Goal: Check status: Check status

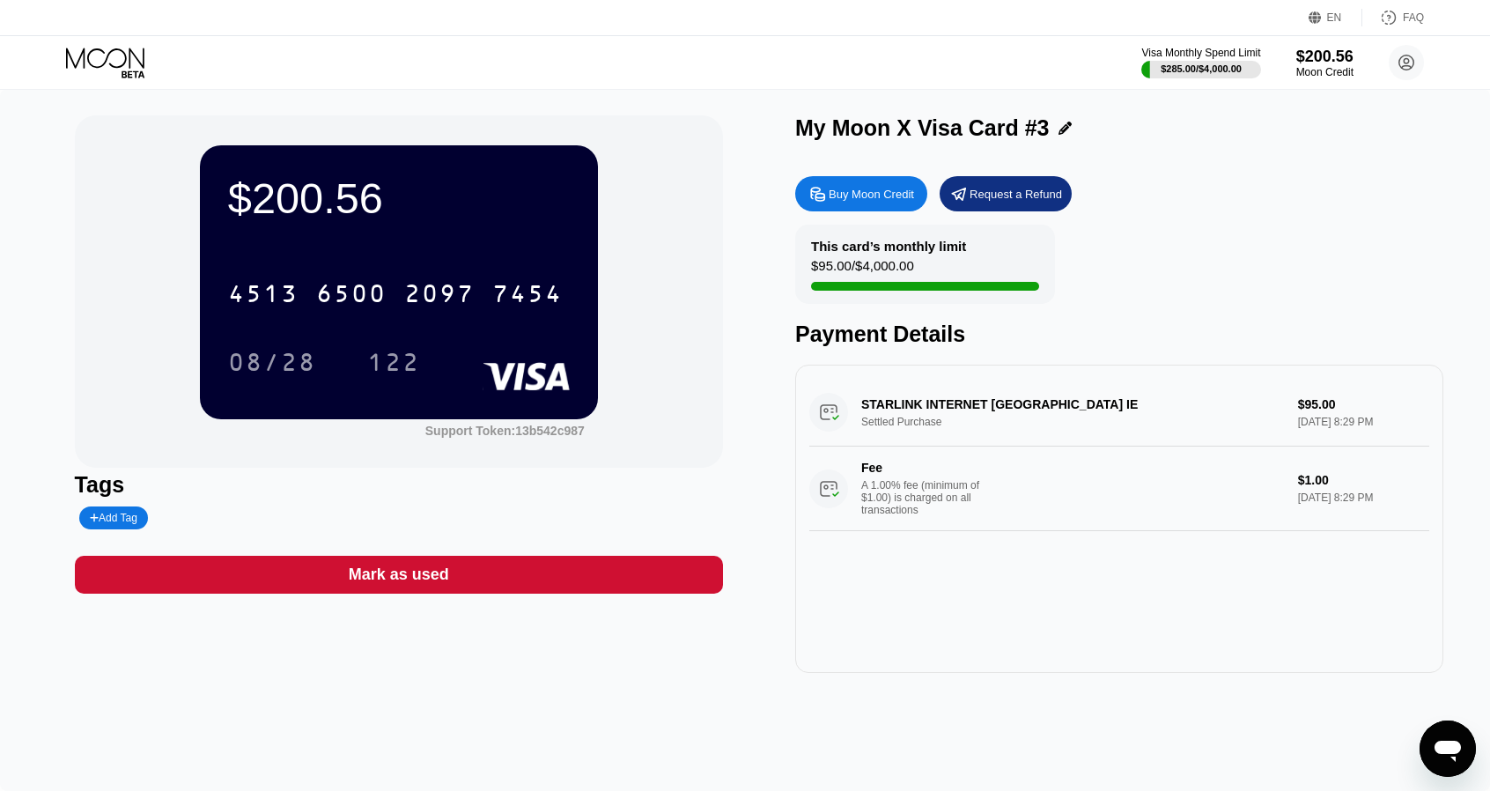
click at [121, 66] on icon at bounding box center [107, 63] width 82 height 31
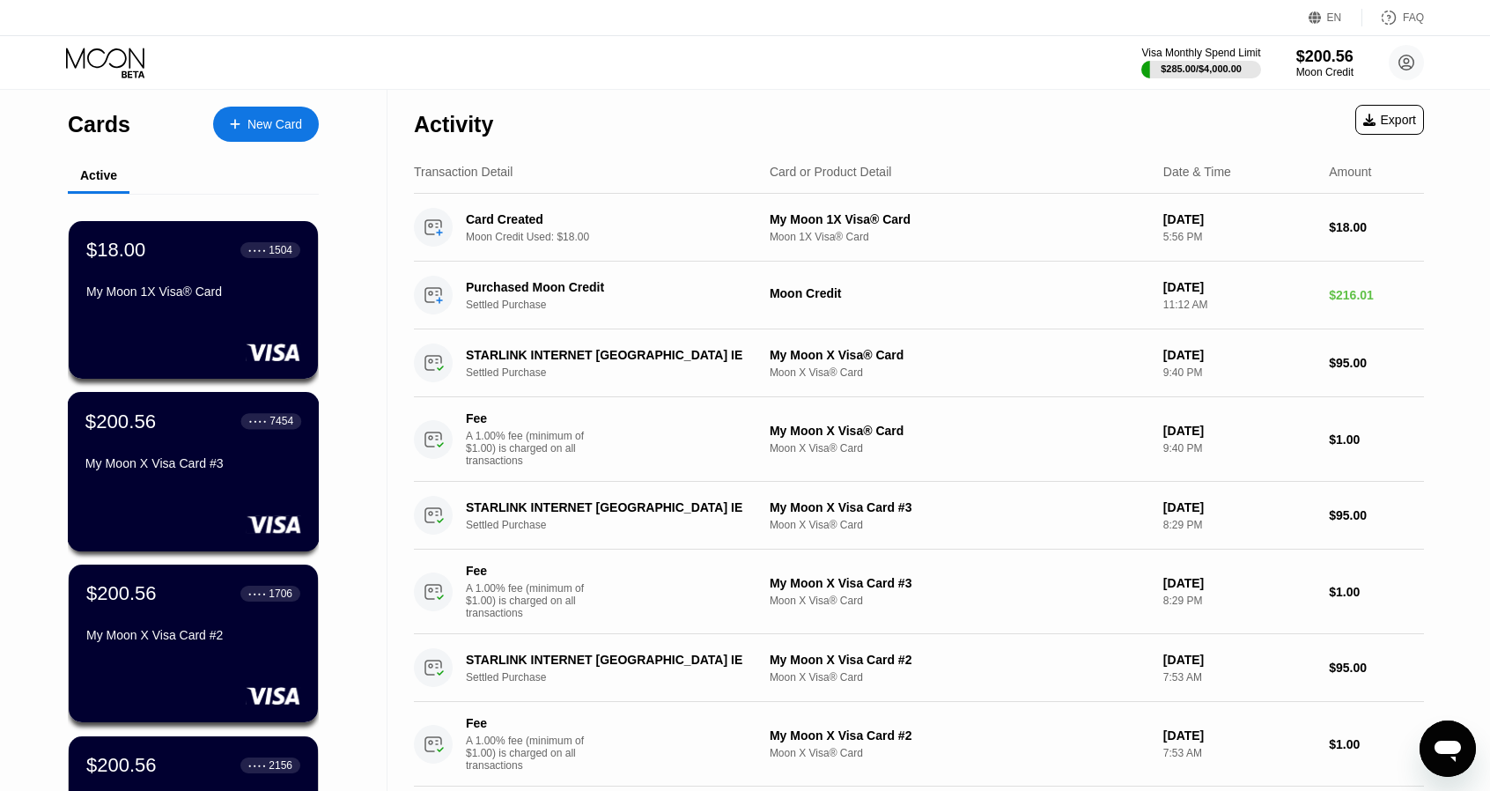
click at [196, 443] on div "$200.56 ● ● ● ● 7454 My Moon X Visa Card #3" at bounding box center [193, 444] width 216 height 68
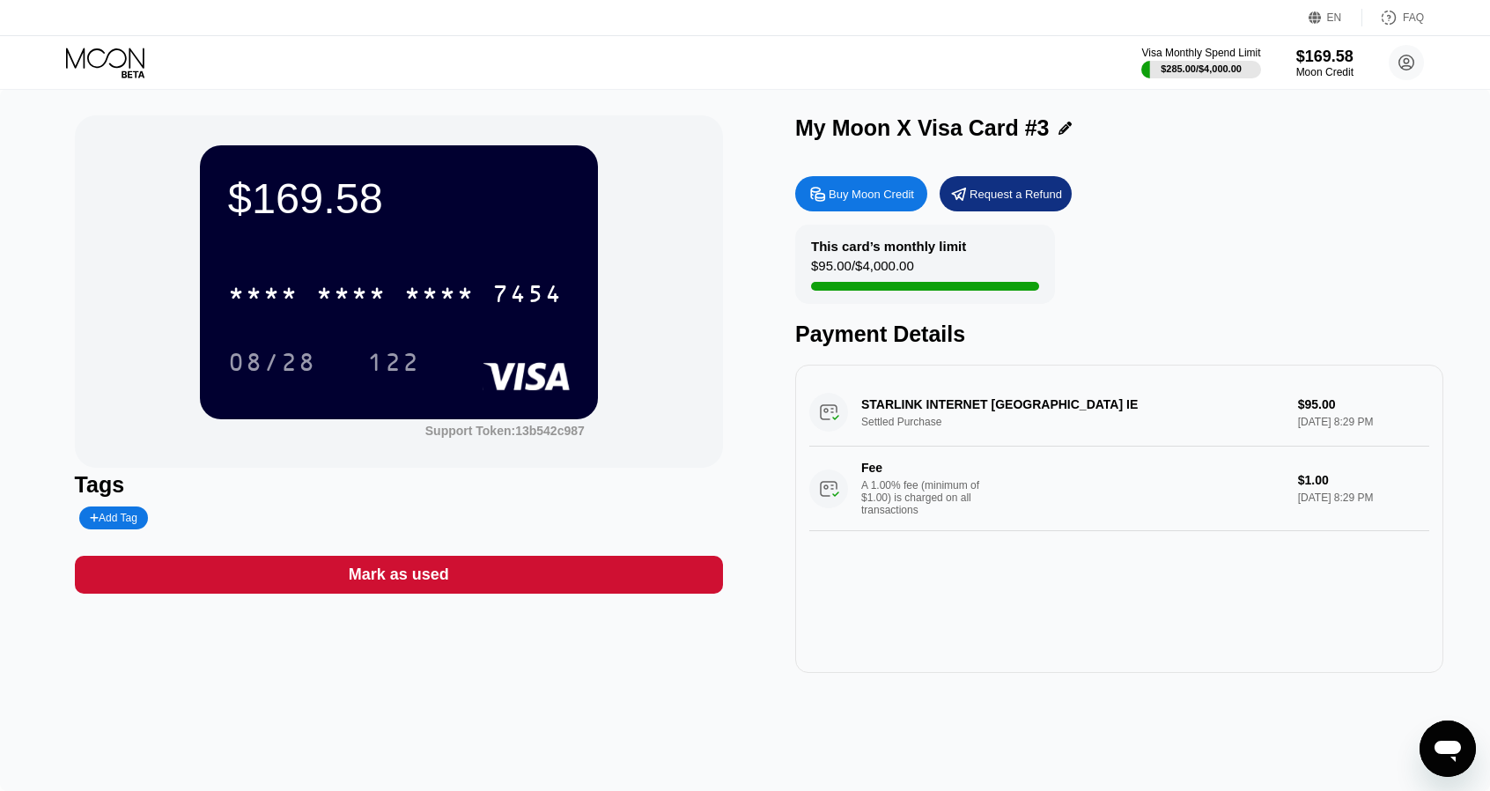
click at [86, 44] on div "Visa Monthly Spend Limit $285.00 / $4,000.00 $169.58 Moon Credit [EMAIL_ADDRESS…" at bounding box center [745, 62] width 1490 height 53
click at [107, 54] on icon at bounding box center [105, 58] width 78 height 20
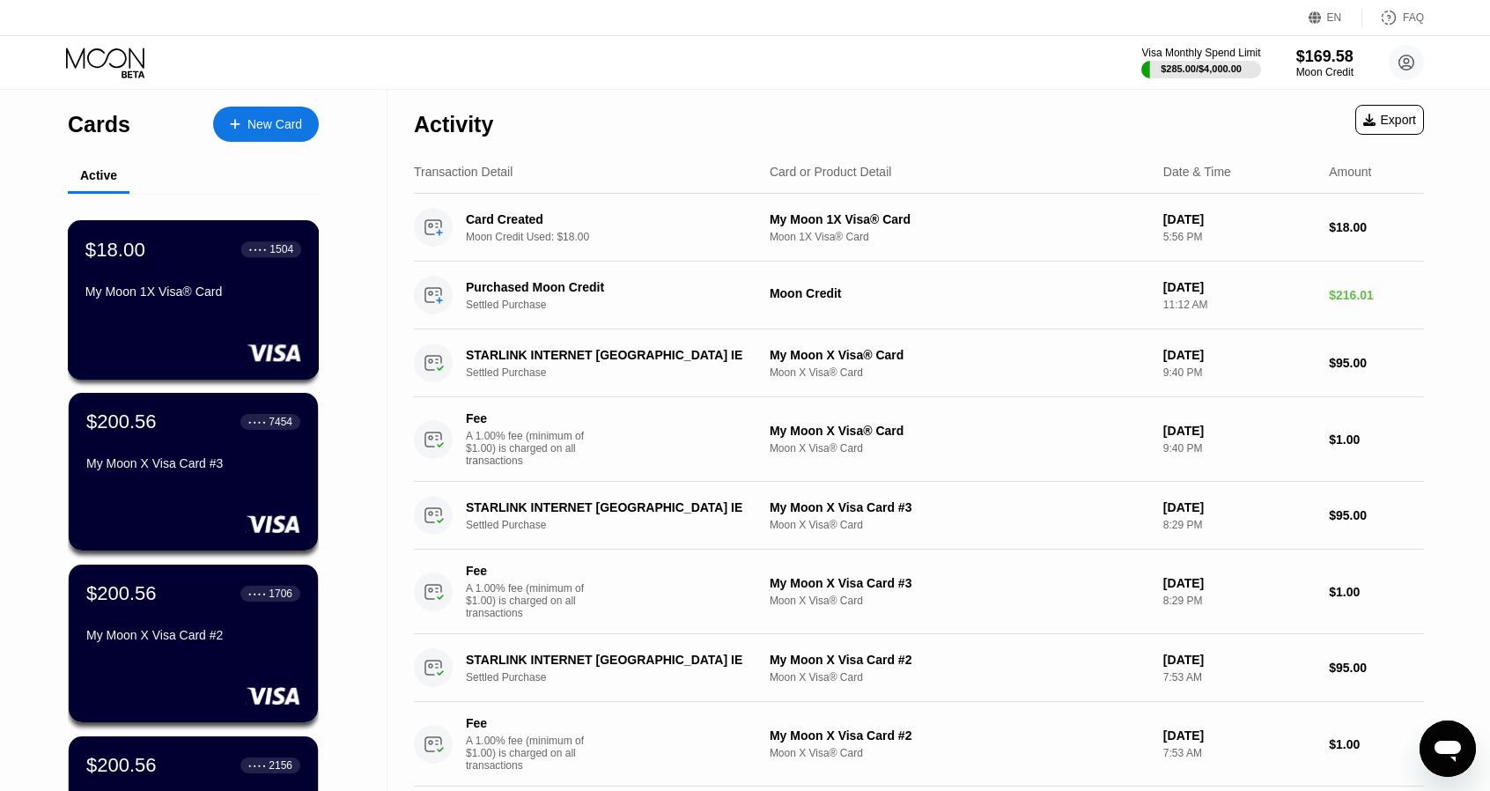
click at [249, 285] on div "$18.00 ● ● ● ● 1504 My Moon 1X Visa® Card" at bounding box center [193, 272] width 216 height 68
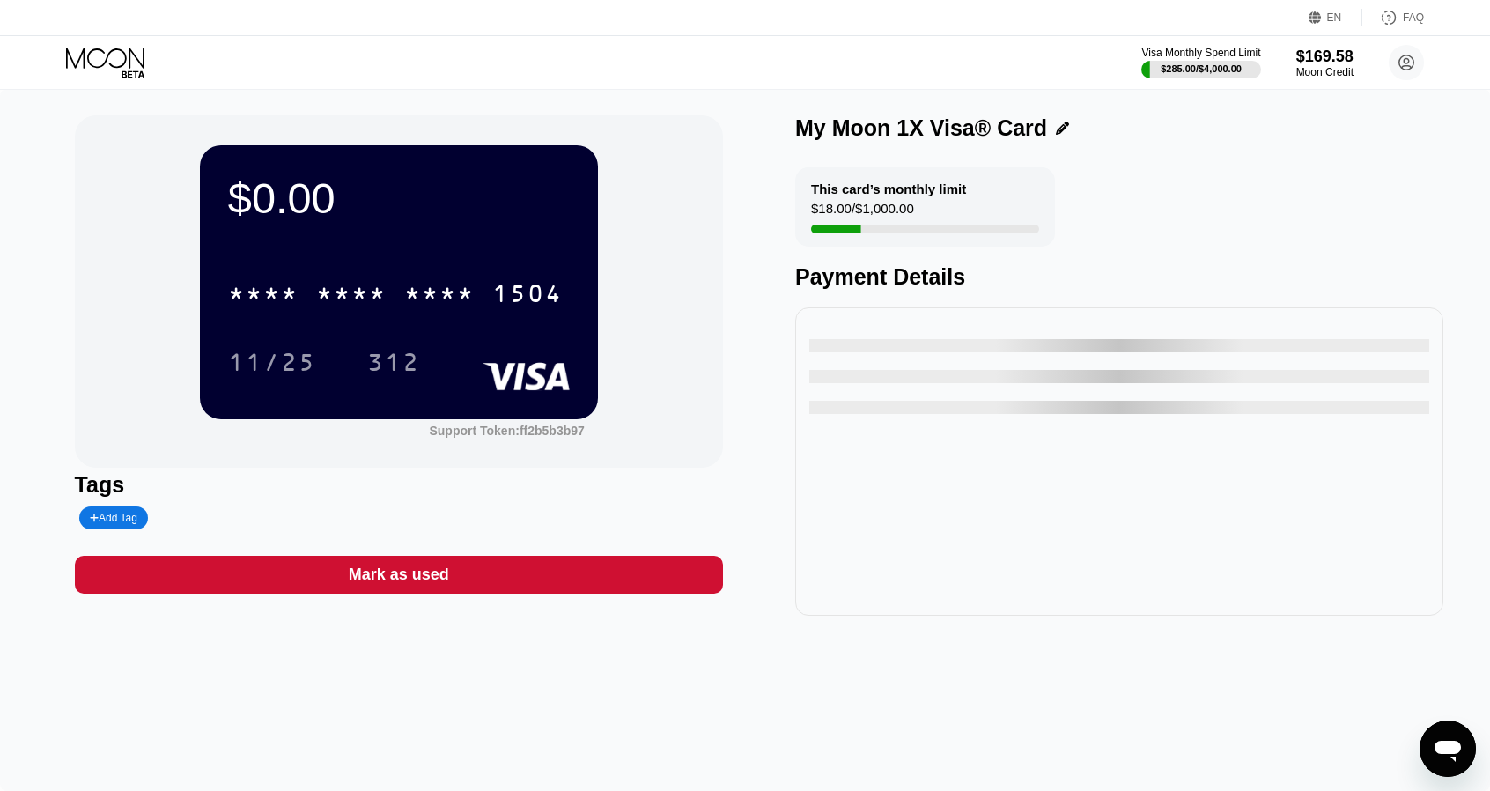
click at [126, 56] on icon at bounding box center [105, 58] width 78 height 20
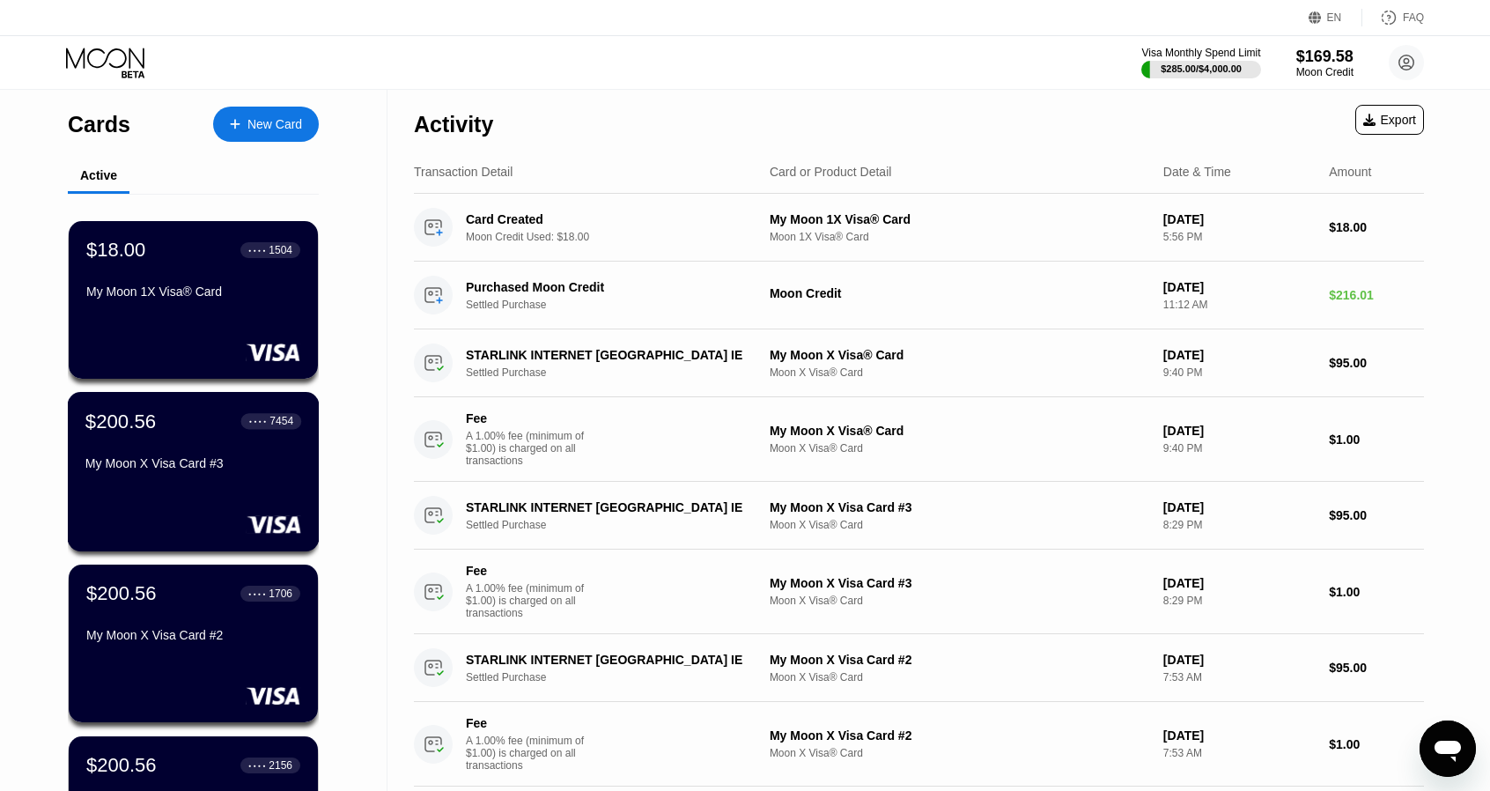
click at [186, 461] on div "$200.56 ● ● ● ● 7454 My Moon X Visa Card #3" at bounding box center [193, 444] width 216 height 68
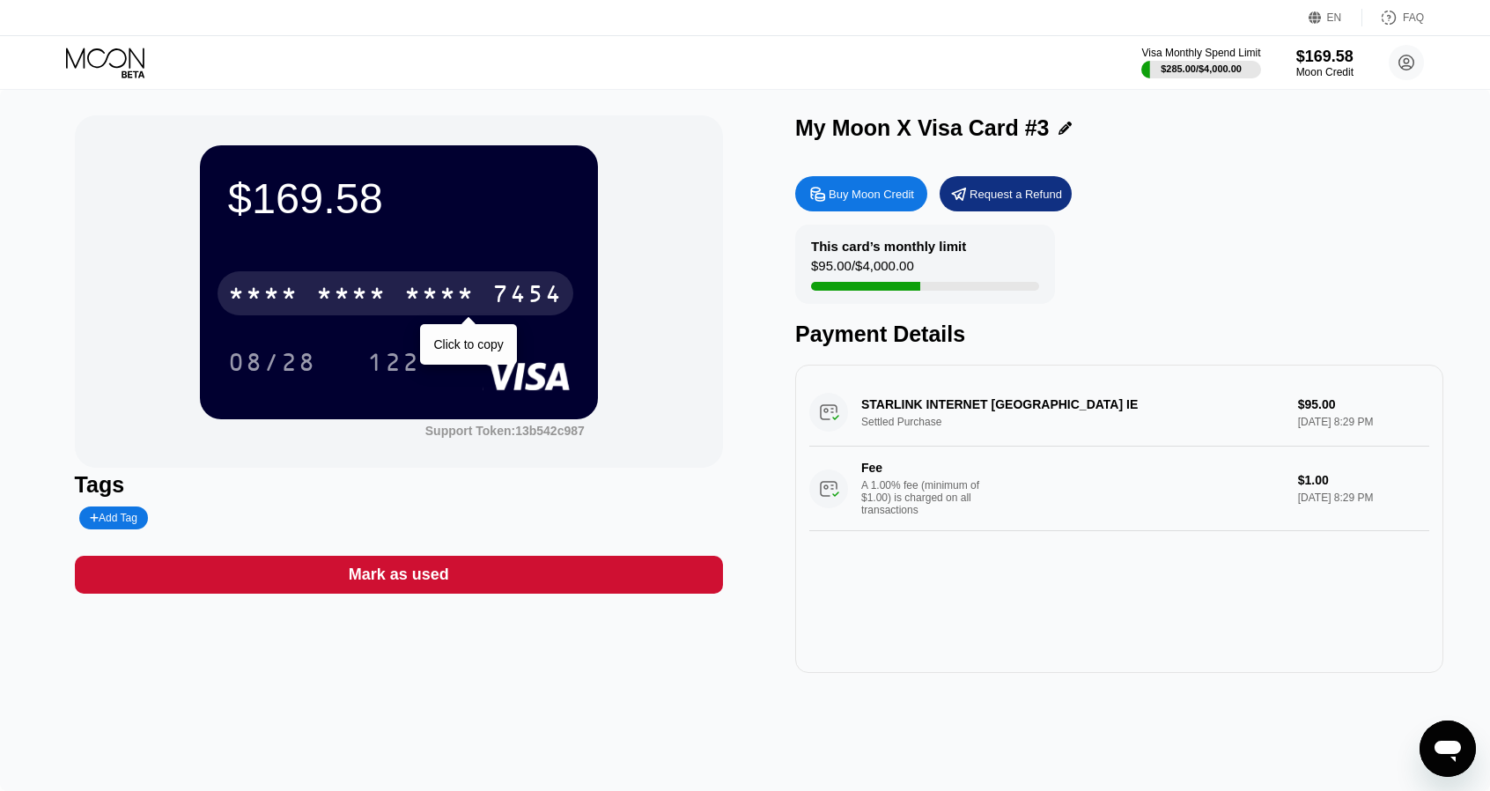
click at [453, 294] on div "* * * *" at bounding box center [439, 296] width 70 height 28
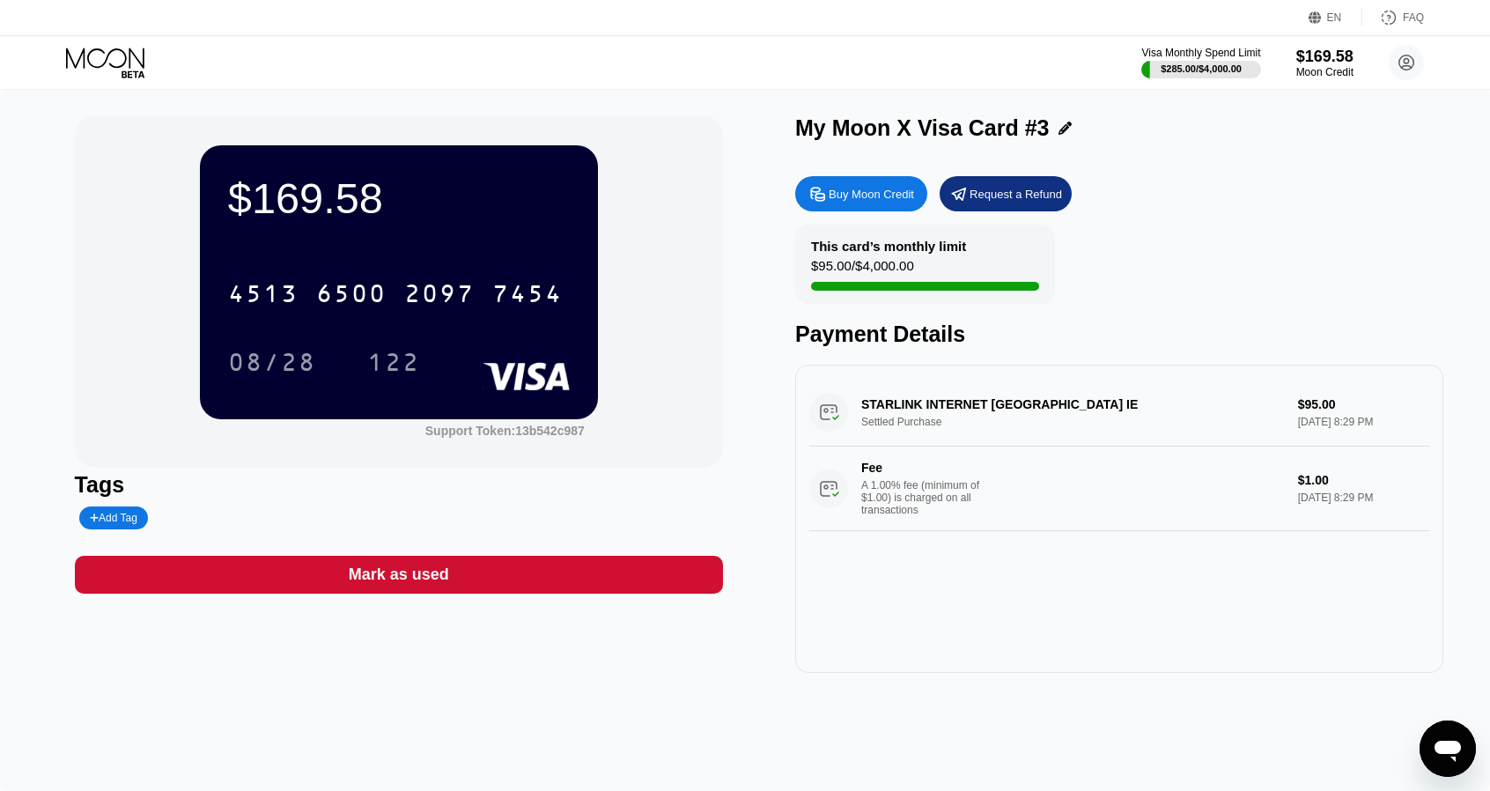
click at [285, 353] on div "08/28" at bounding box center [272, 365] width 88 height 28
click at [408, 369] on div "122" at bounding box center [393, 365] width 53 height 28
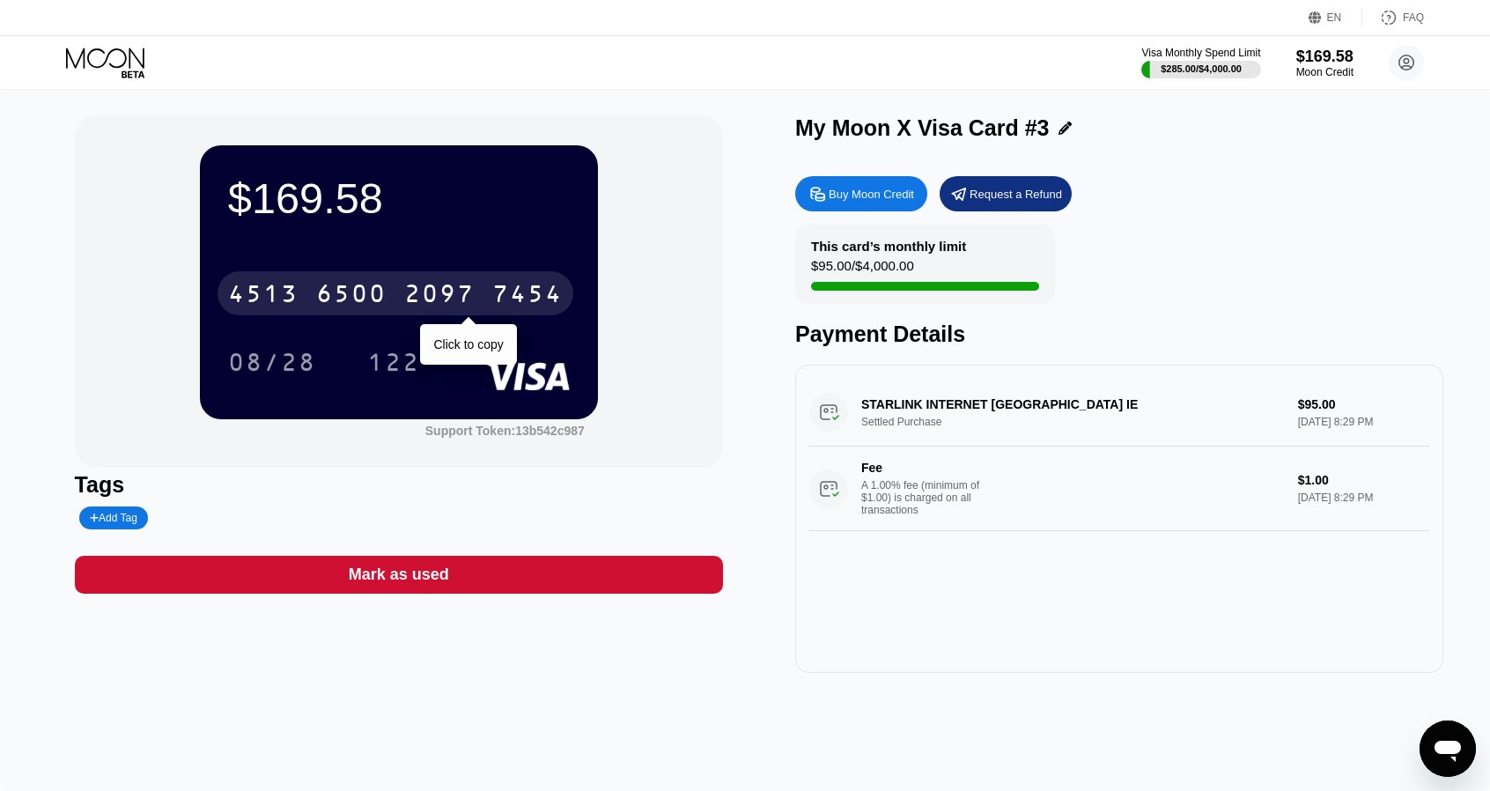
drag, startPoint x: 352, startPoint y: 302, endPoint x: 447, endPoint y: 247, distance: 109.4
click at [352, 302] on div "6500" at bounding box center [351, 296] width 70 height 28
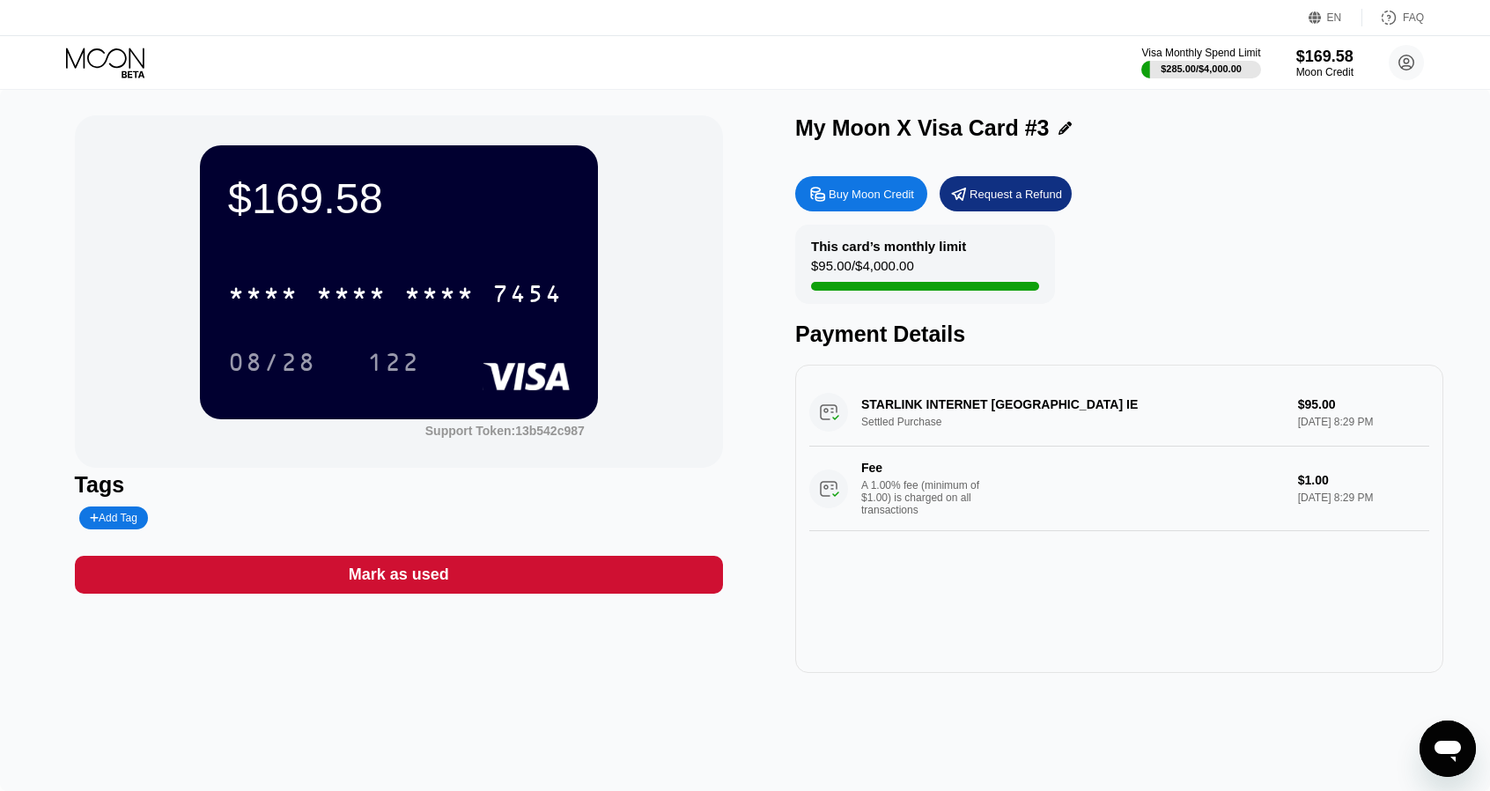
click at [86, 73] on icon at bounding box center [107, 63] width 82 height 31
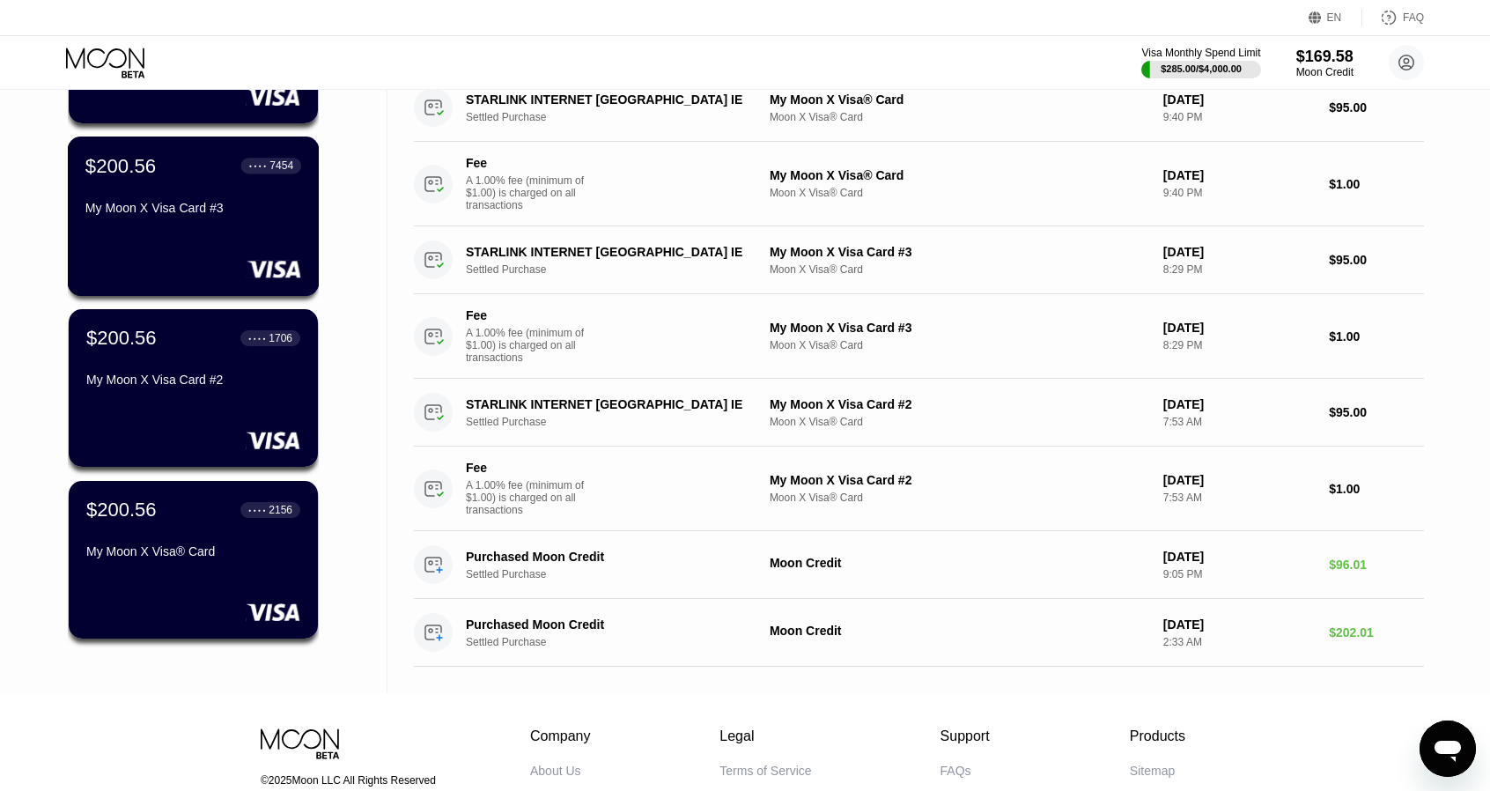
scroll to position [264, 0]
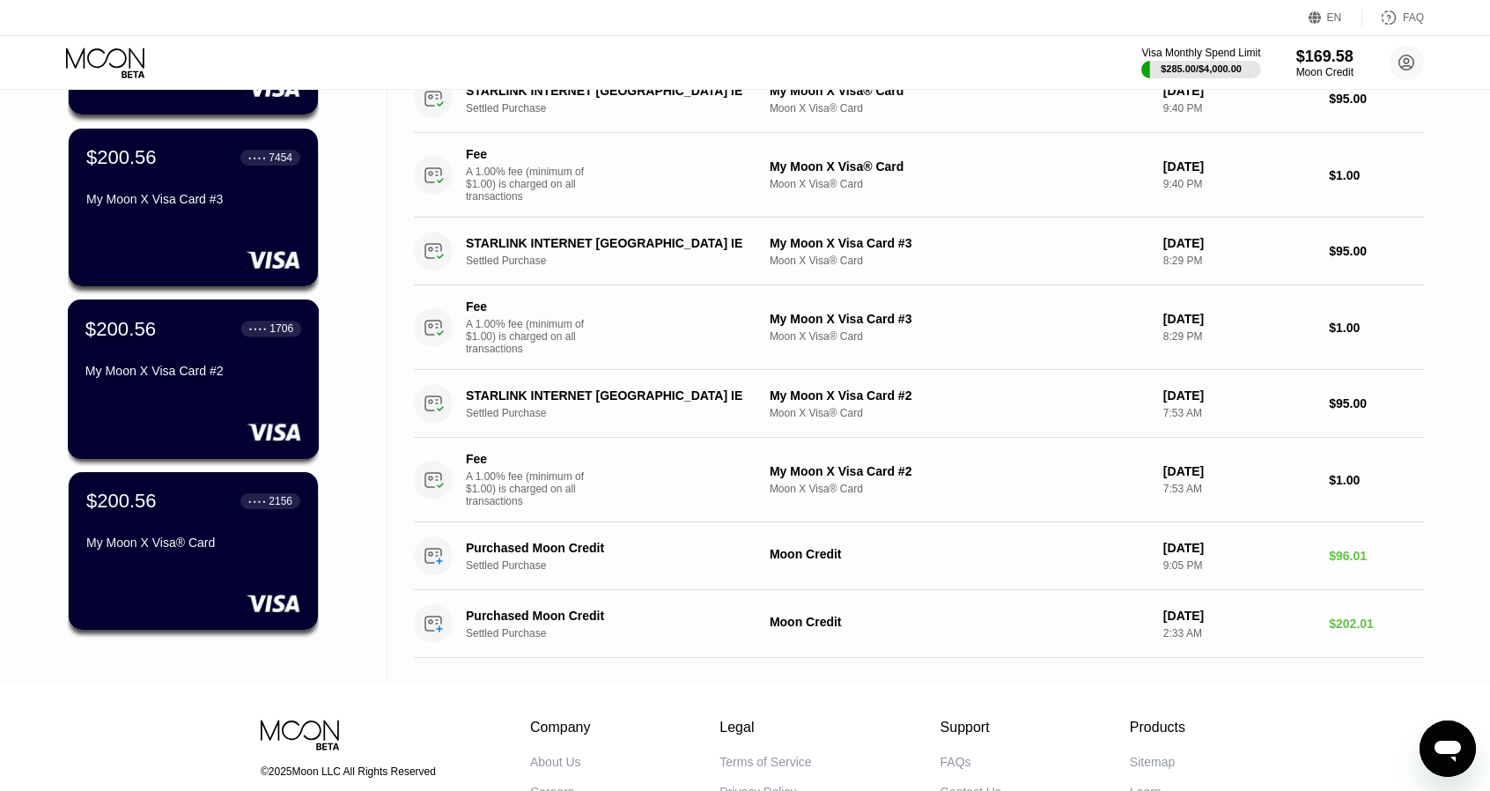
click at [209, 349] on div "$200.56 ● ● ● ● 1706 My Moon X Visa Card #2" at bounding box center [193, 351] width 216 height 68
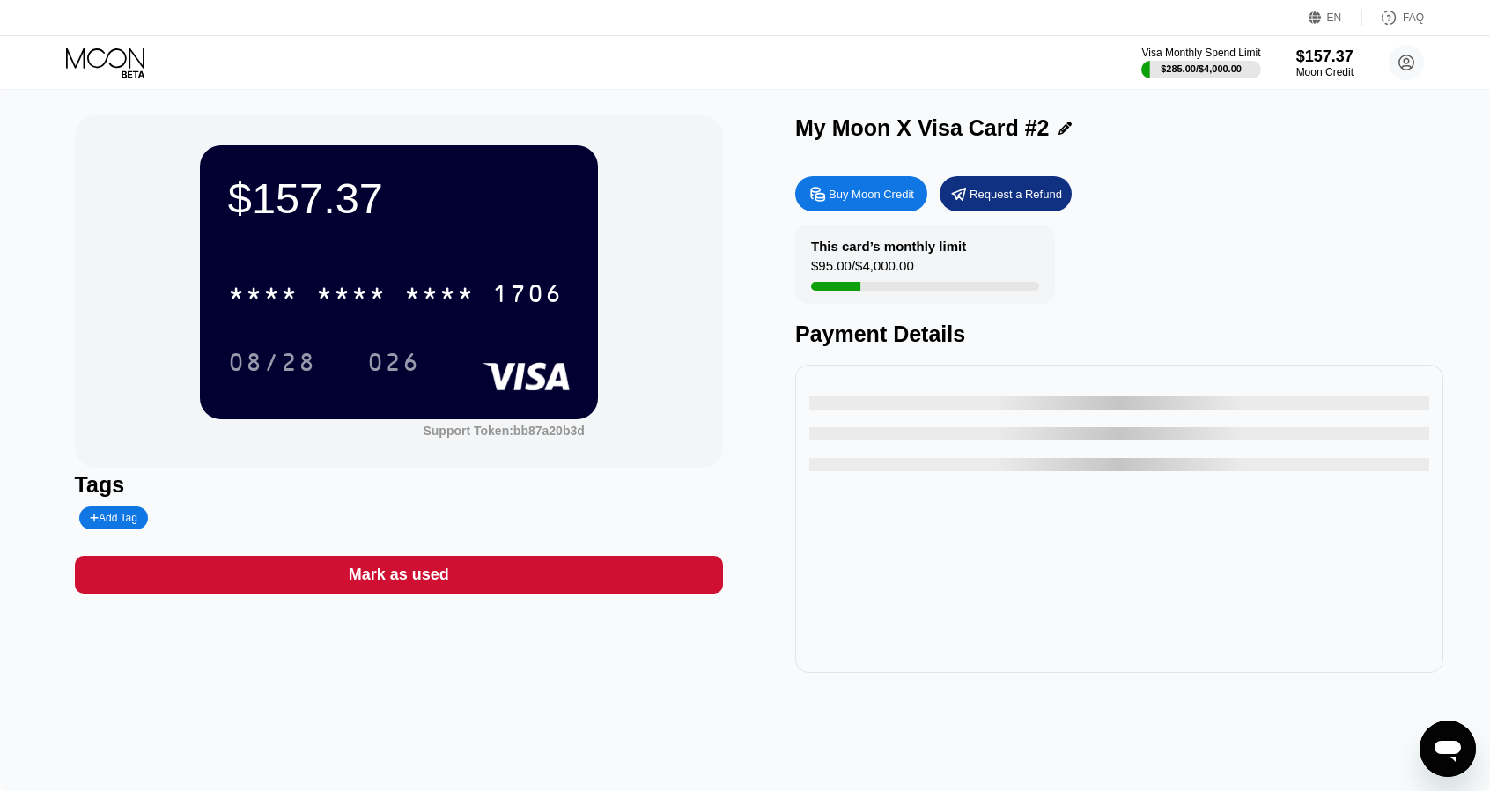
click at [324, 285] on div "* * * *" at bounding box center [351, 296] width 70 height 28
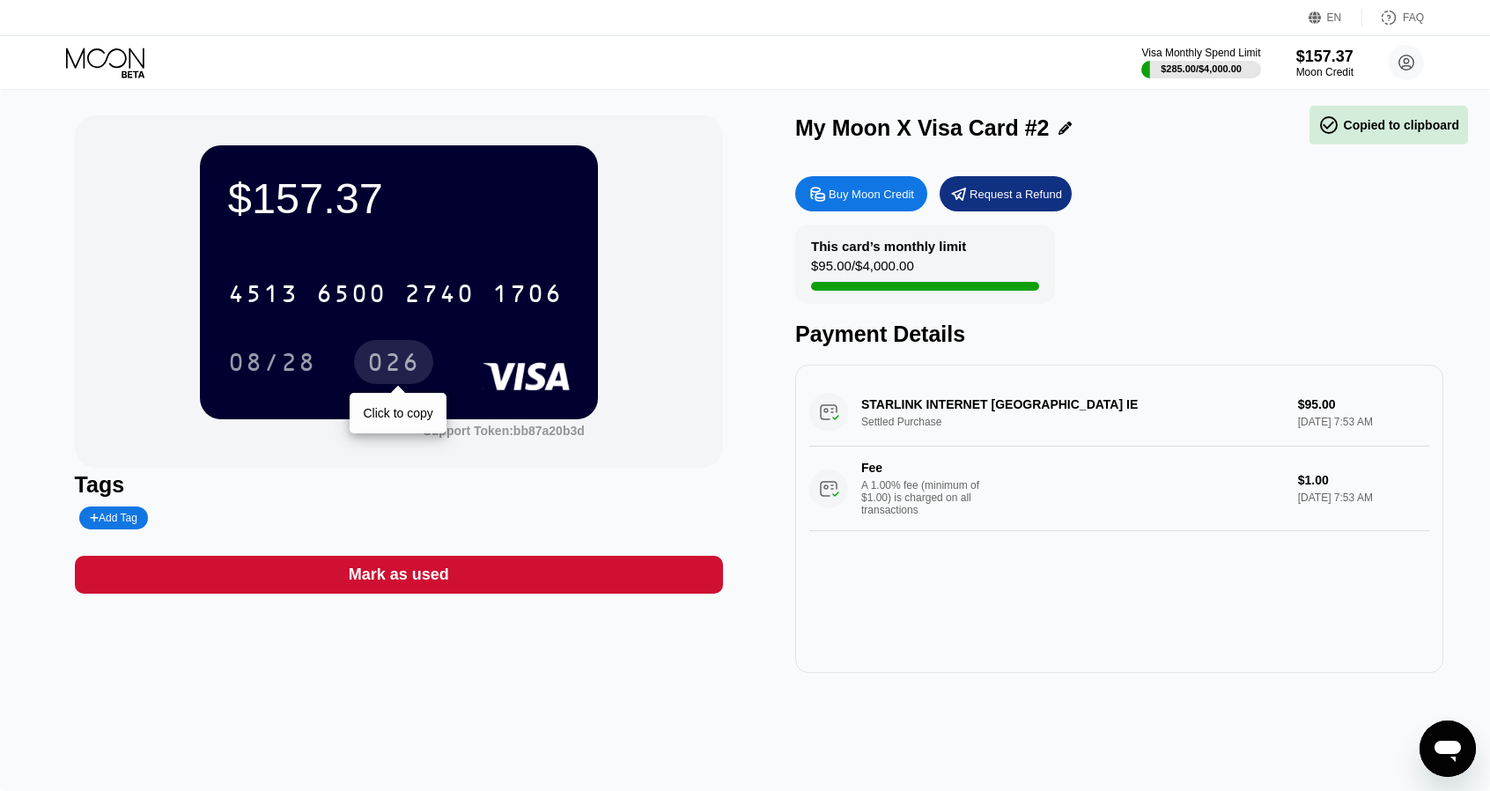
click at [369, 366] on div "026" at bounding box center [393, 365] width 53 height 28
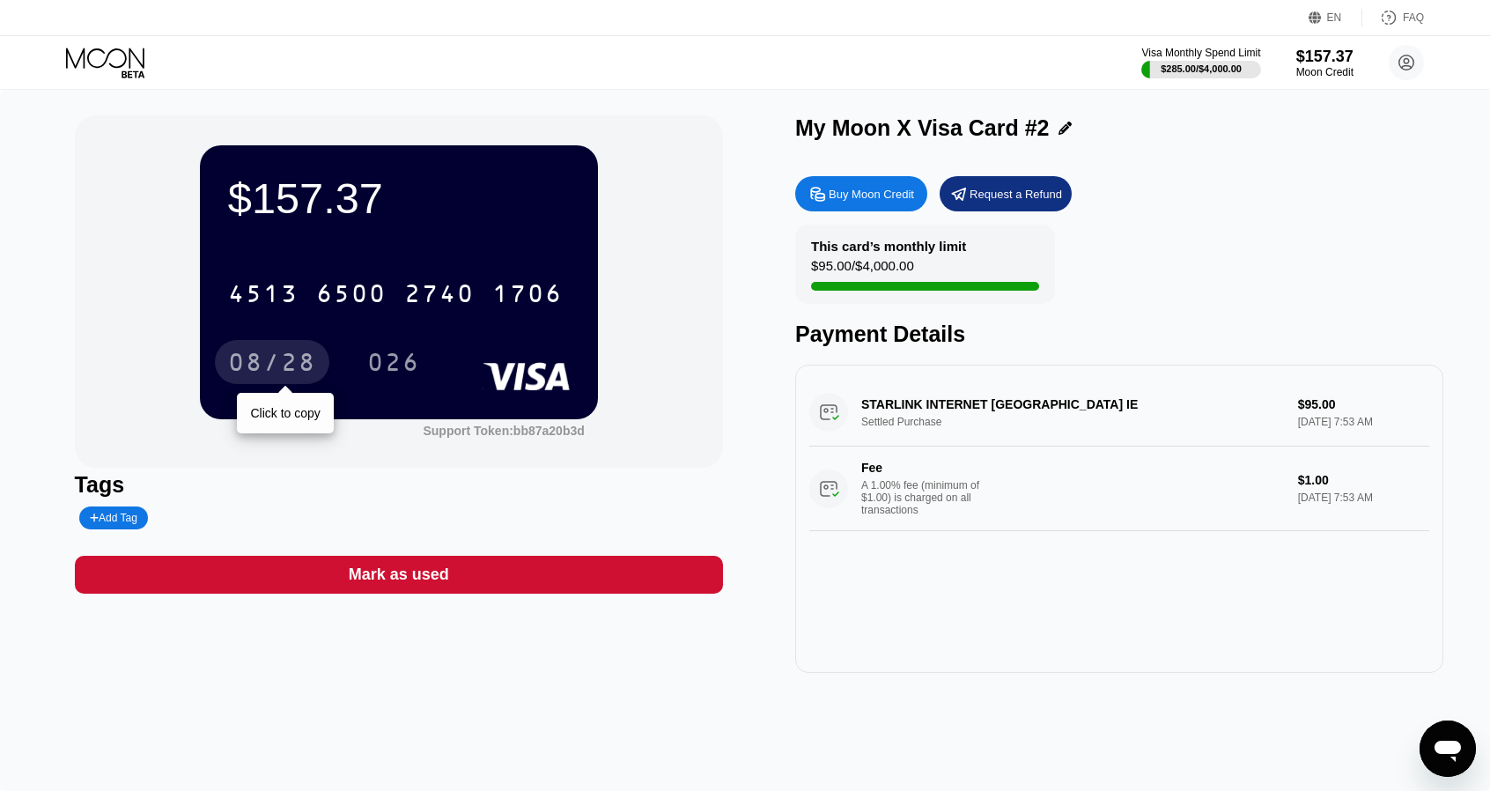
click at [256, 379] on div "08/28" at bounding box center [272, 365] width 88 height 28
